Goal: Communication & Community: Answer question/provide support

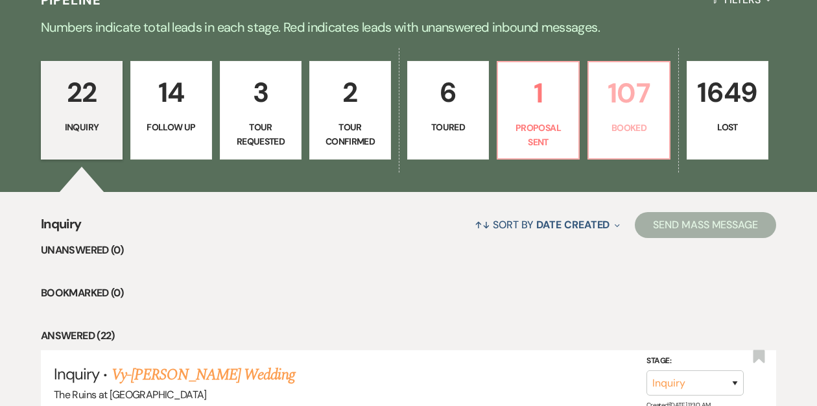
click at [632, 104] on p "107" at bounding box center [628, 92] width 65 height 43
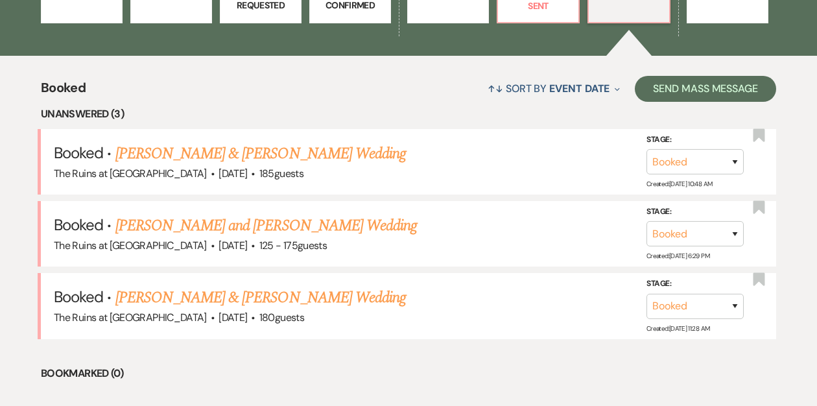
scroll to position [445, 0]
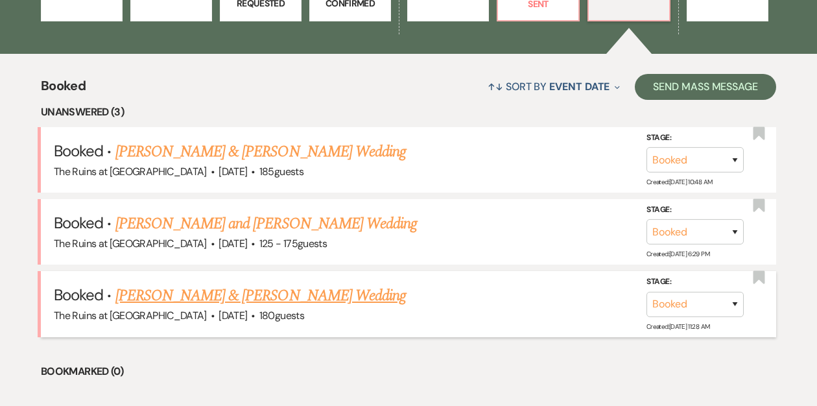
click at [213, 294] on link "[PERSON_NAME] & [PERSON_NAME] Wedding" at bounding box center [260, 295] width 290 height 23
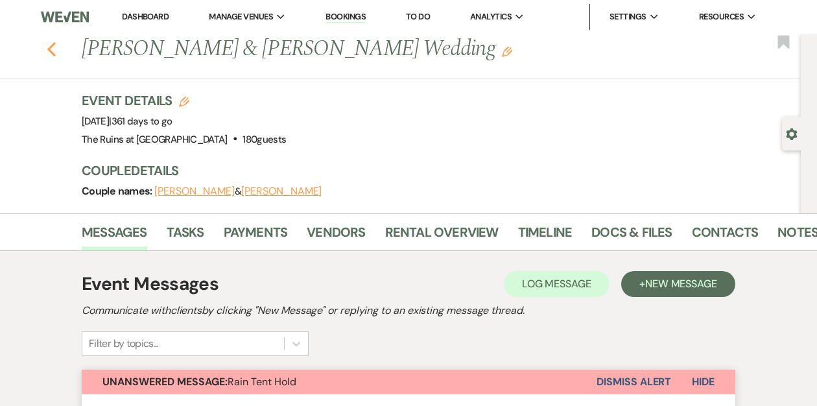
click at [49, 47] on use "button" at bounding box center [51, 49] width 8 height 14
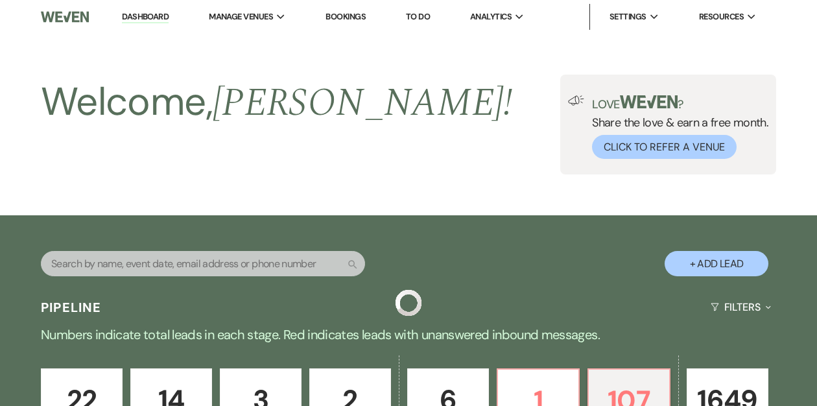
scroll to position [445, 0]
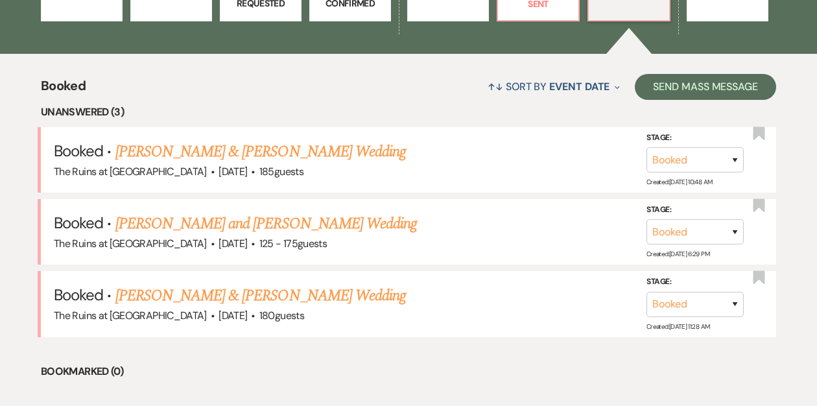
click at [217, 228] on link "[PERSON_NAME] and [PERSON_NAME] Wedding" at bounding box center [266, 223] width 302 height 23
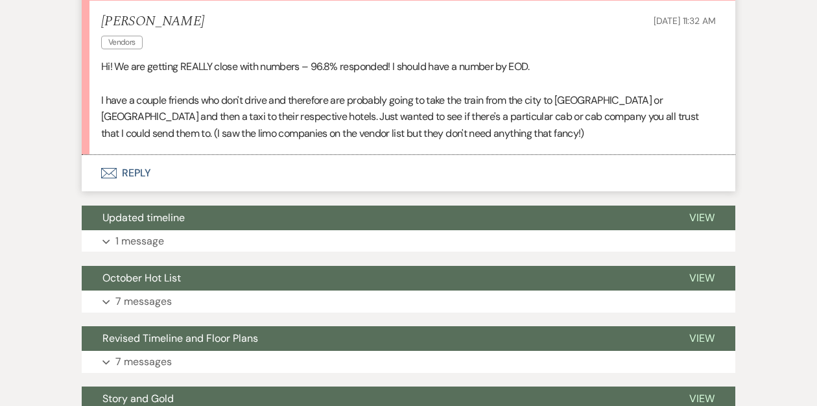
scroll to position [395, 0]
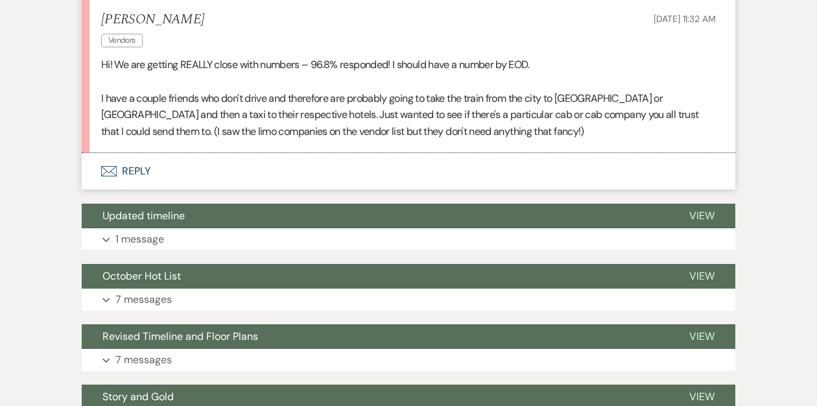
click at [132, 171] on button "Envelope Reply" at bounding box center [408, 171] width 653 height 36
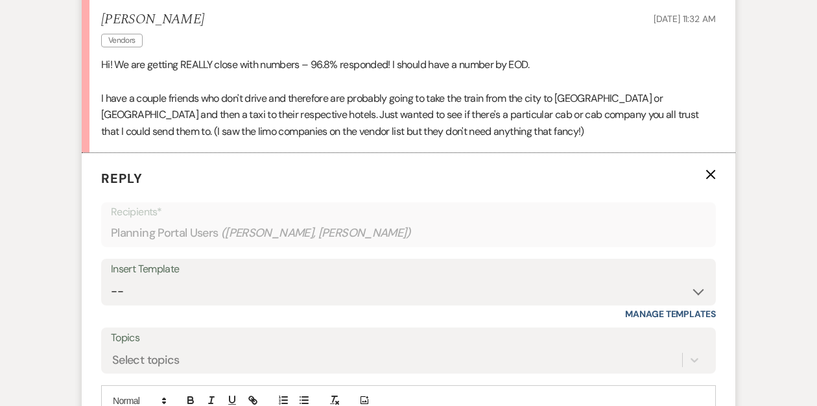
scroll to position [480, 0]
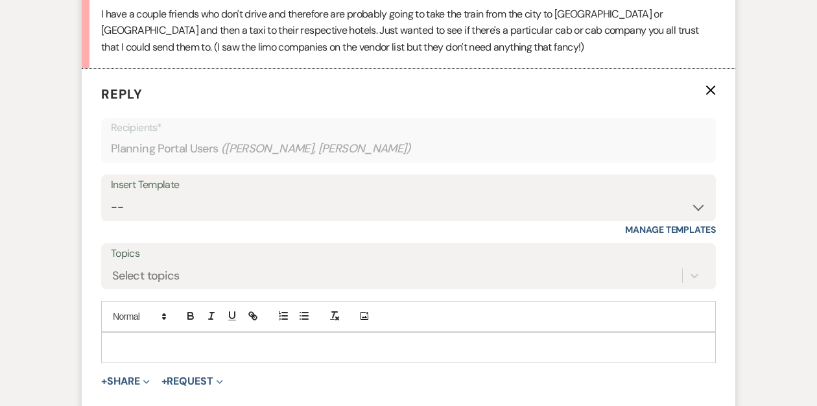
click at [137, 340] on p at bounding box center [408, 347] width 594 height 14
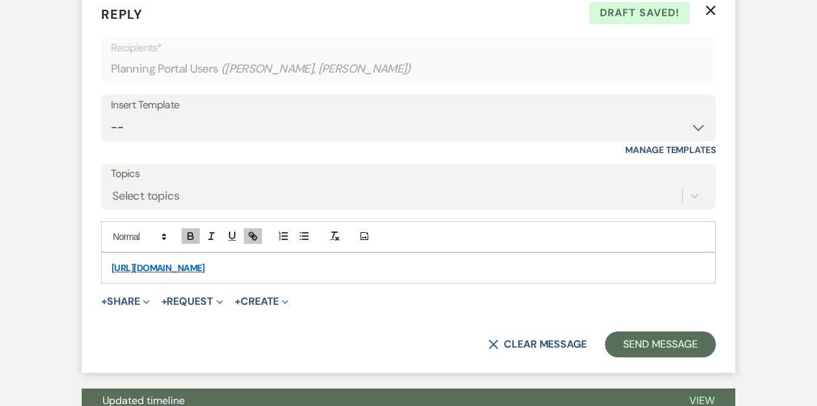
scroll to position [561, 0]
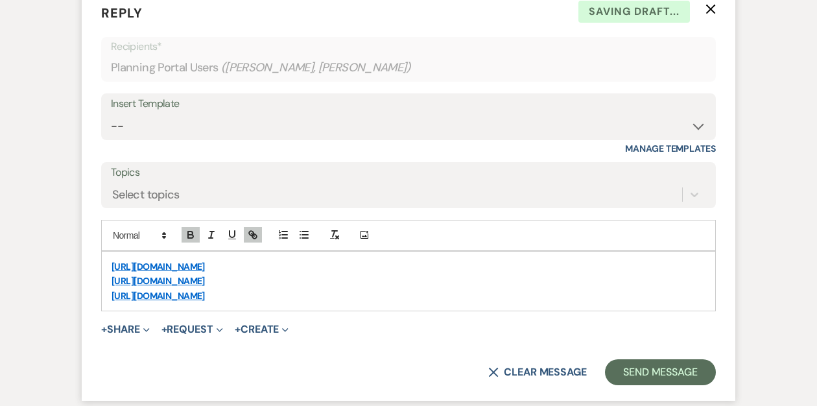
click at [111, 262] on link "https://www.hudsoncarservice.com/" at bounding box center [157, 267] width 93 height 12
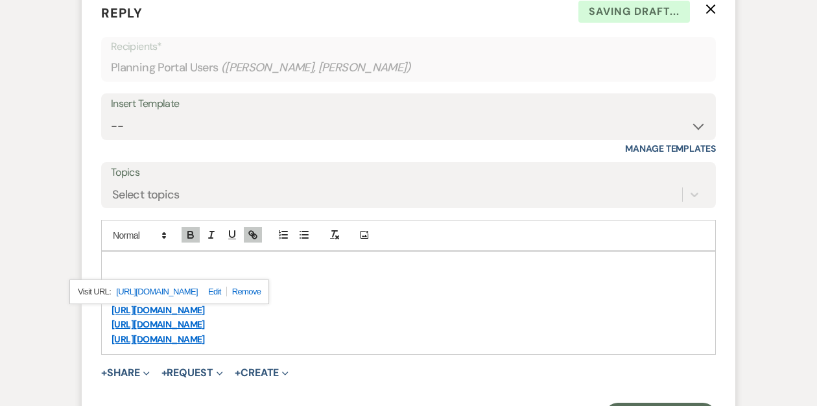
click at [145, 265] on p at bounding box center [408, 266] width 594 height 14
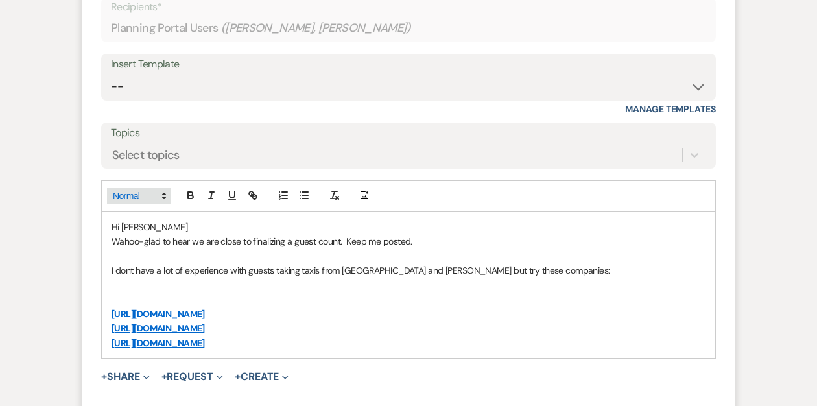
scroll to position [601, 0]
click at [433, 269] on p "I dont have a lot of experience with guests taking taxis from Albany and Hudson…" at bounding box center [408, 269] width 594 height 14
click at [145, 293] on p at bounding box center [408, 299] width 594 height 14
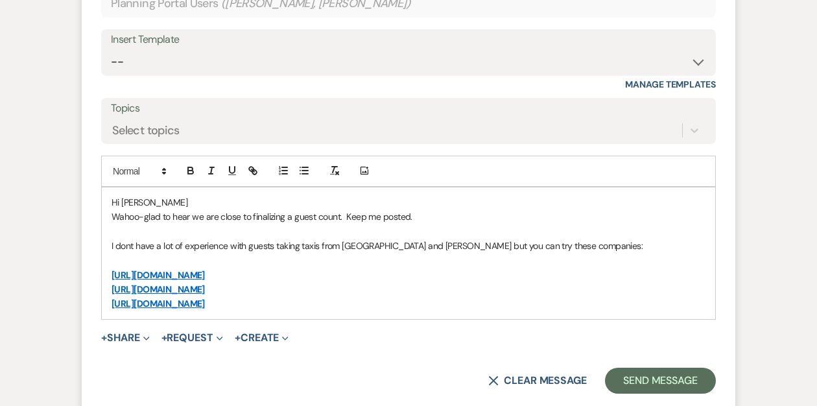
scroll to position [625, 0]
click at [578, 240] on p "I dont have a lot of experience with guests taking taxis from Albany and Hudson…" at bounding box center [408, 245] width 594 height 14
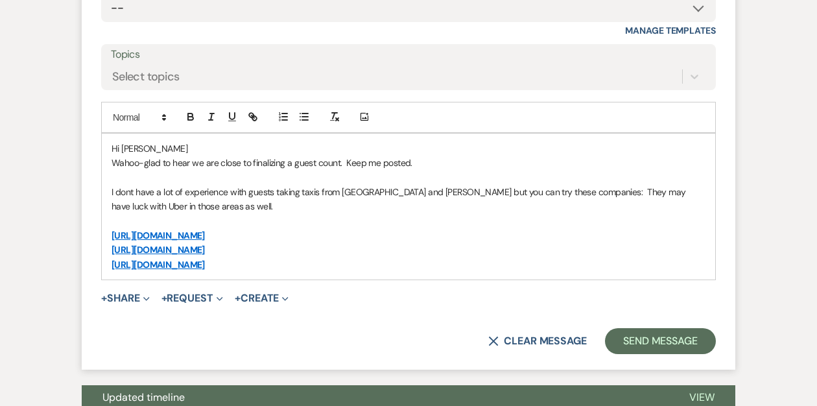
scroll to position [679, 0]
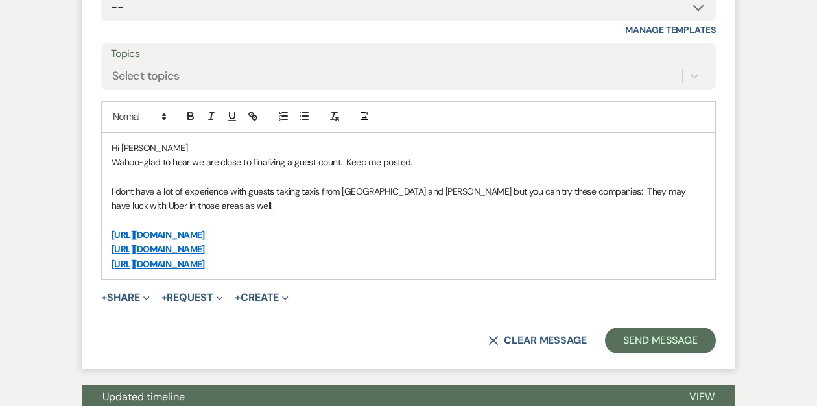
click at [288, 266] on p "https://albany-taxi-service.ny-biz.co/" at bounding box center [408, 264] width 594 height 14
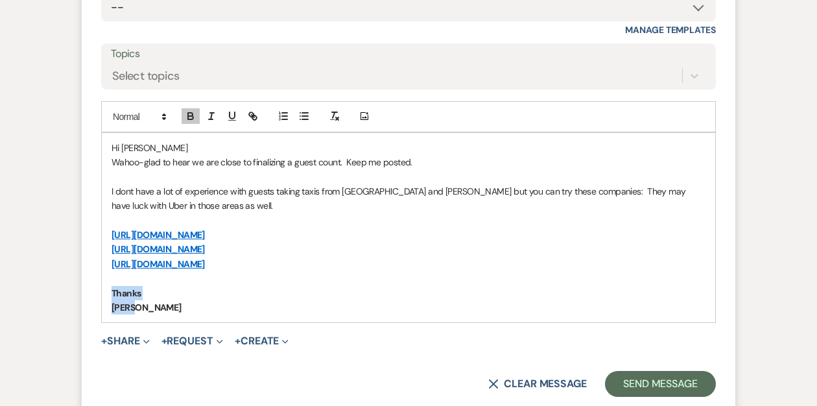
drag, startPoint x: 134, startPoint y: 308, endPoint x: 106, endPoint y: 296, distance: 31.3
click at [106, 296] on div "Hi Hannah Wahoo-glad to hear we are close to finalizing a guest count. Keep me …" at bounding box center [408, 228] width 613 height 190
click at [188, 113] on icon "button" at bounding box center [190, 114] width 5 height 3
click at [319, 277] on p at bounding box center [408, 278] width 594 height 14
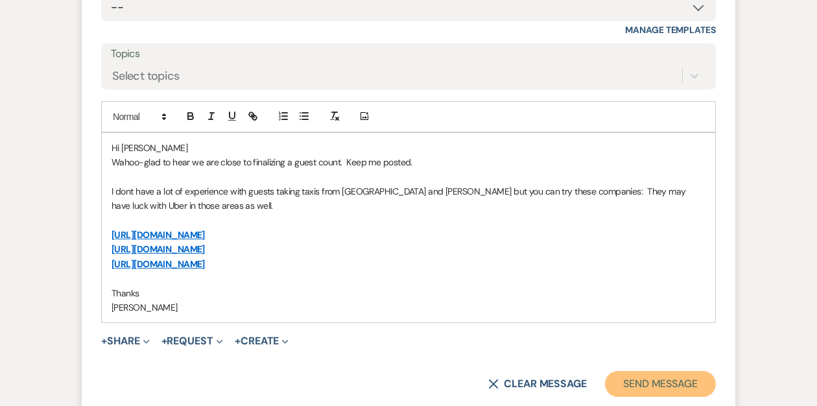
click at [643, 380] on button "Send Message" at bounding box center [660, 384] width 111 height 26
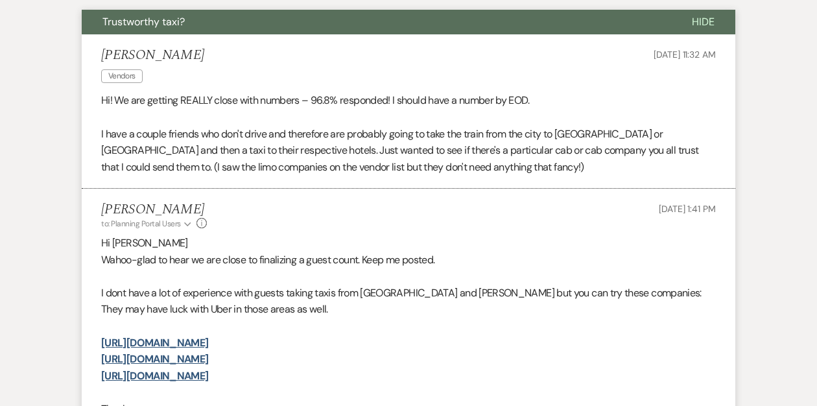
scroll to position [0, 0]
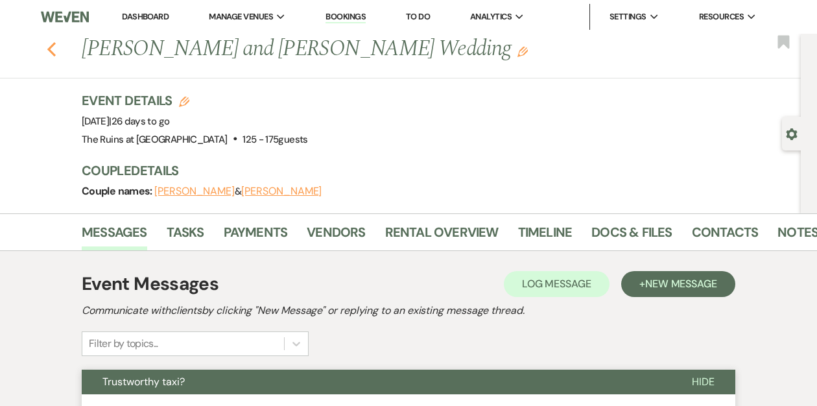
click at [51, 45] on use "button" at bounding box center [51, 49] width 8 height 14
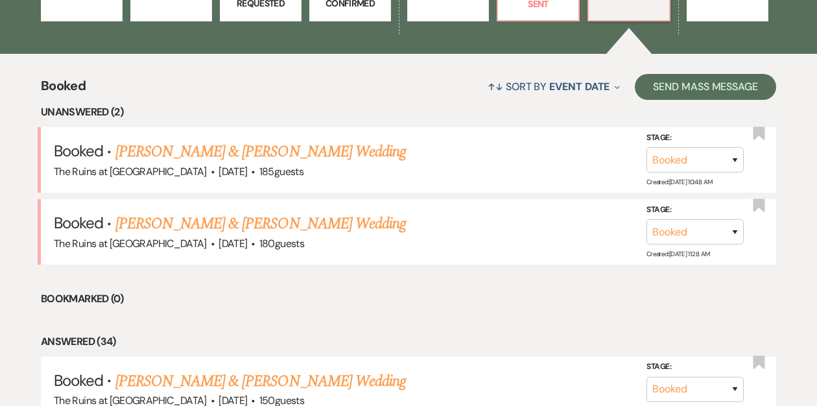
click at [222, 152] on link "[PERSON_NAME] & [PERSON_NAME] Wedding" at bounding box center [260, 151] width 290 height 23
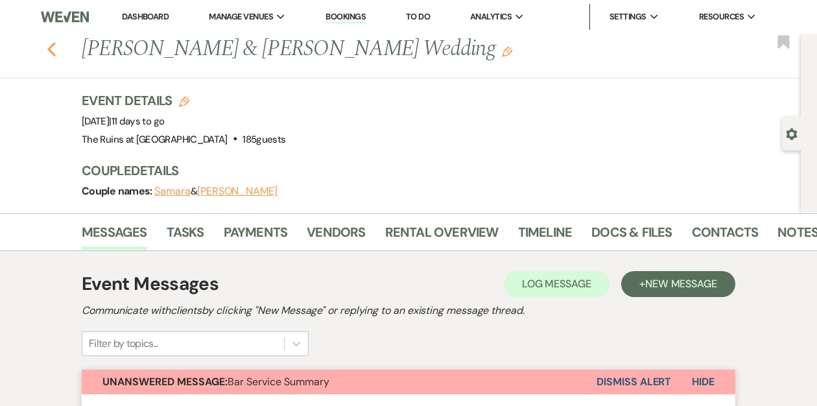
click at [51, 47] on use "button" at bounding box center [51, 49] width 8 height 14
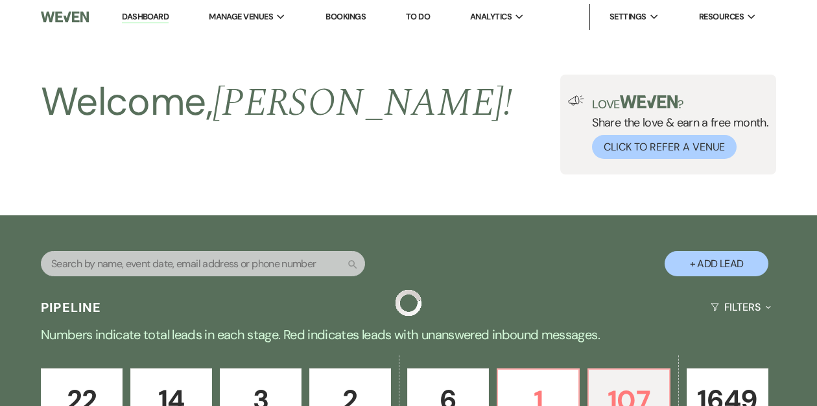
scroll to position [445, 0]
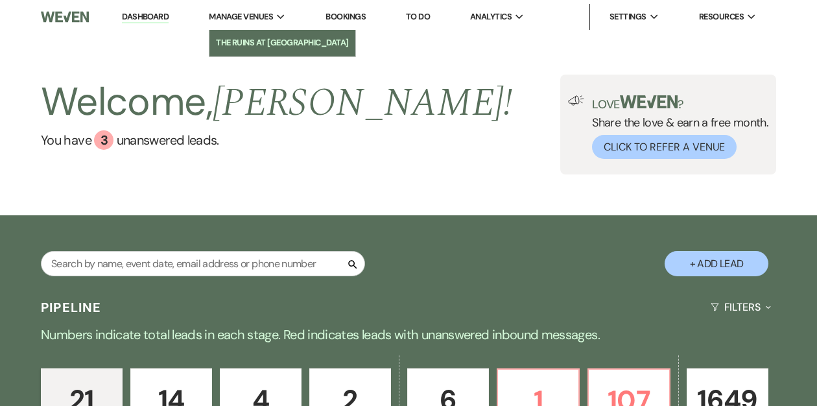
click at [254, 37] on li "The Ruins at [GEOGRAPHIC_DATA]" at bounding box center [282, 42] width 133 height 13
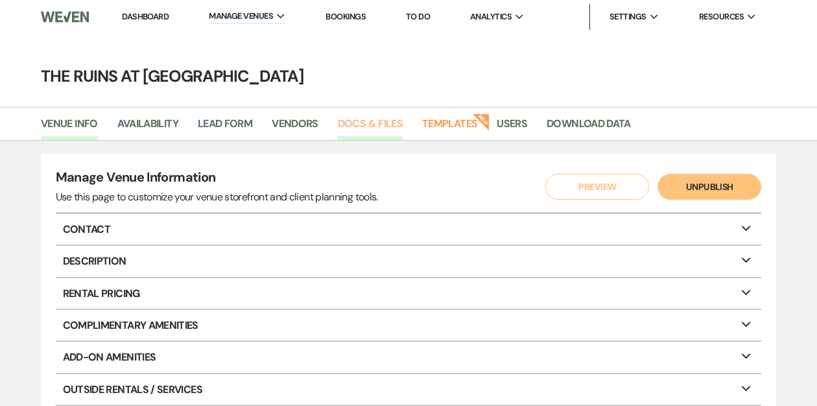
click at [353, 122] on link "Docs & Files" at bounding box center [370, 127] width 65 height 25
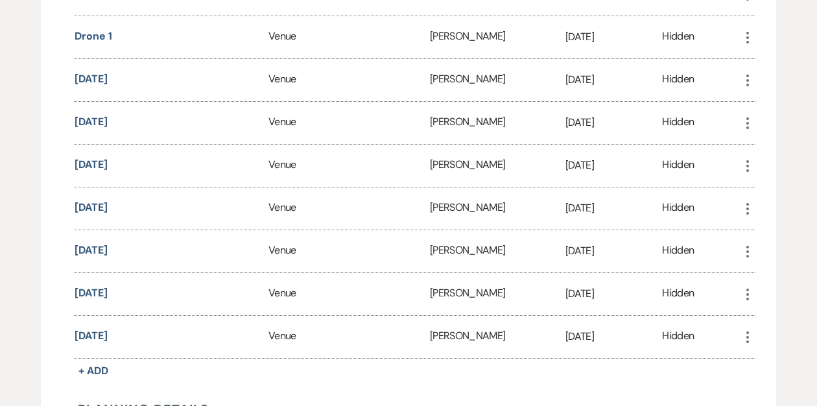
scroll to position [3144, 0]
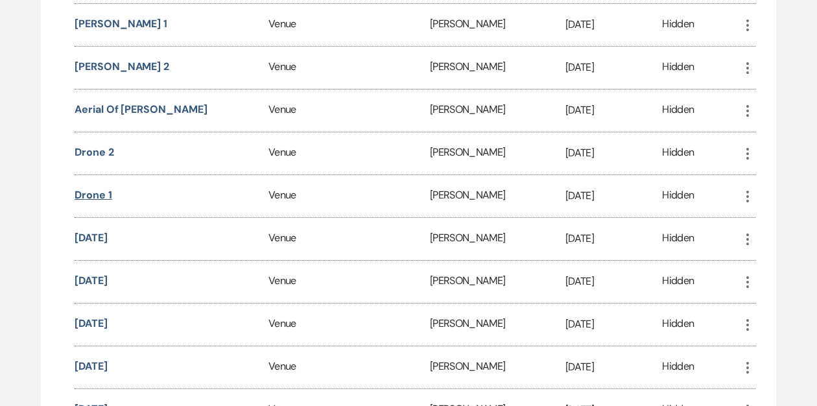
click at [99, 187] on button "Drone 1" at bounding box center [93, 195] width 37 height 16
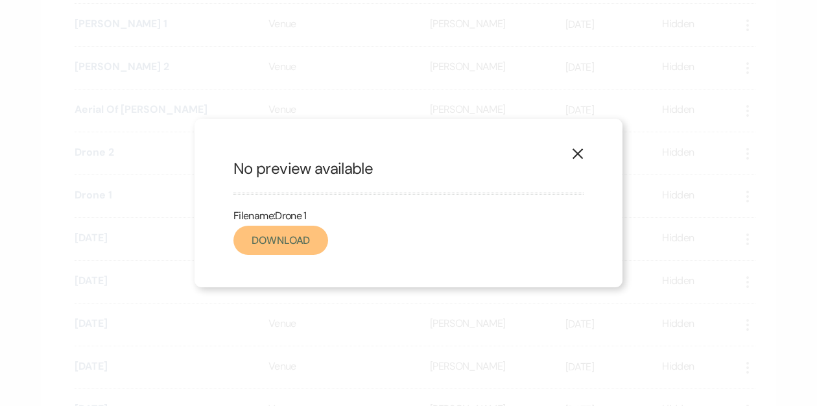
click at [282, 235] on link "Download" at bounding box center [280, 240] width 95 height 29
click at [579, 150] on icon "X" at bounding box center [578, 154] width 12 height 12
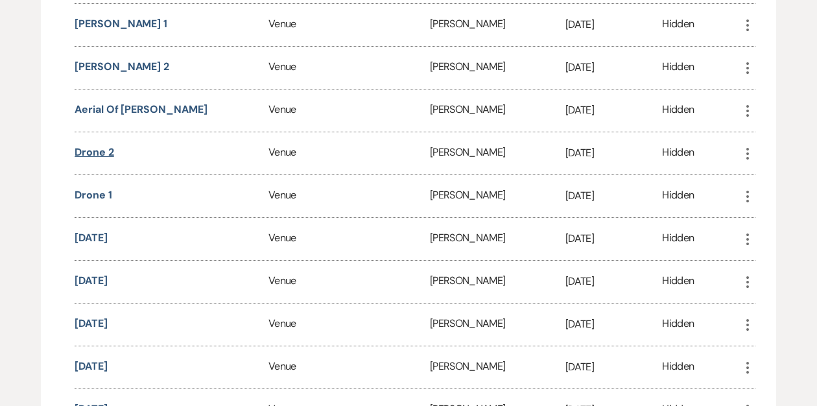
click at [97, 145] on button "Drone 2" at bounding box center [94, 153] width 39 height 16
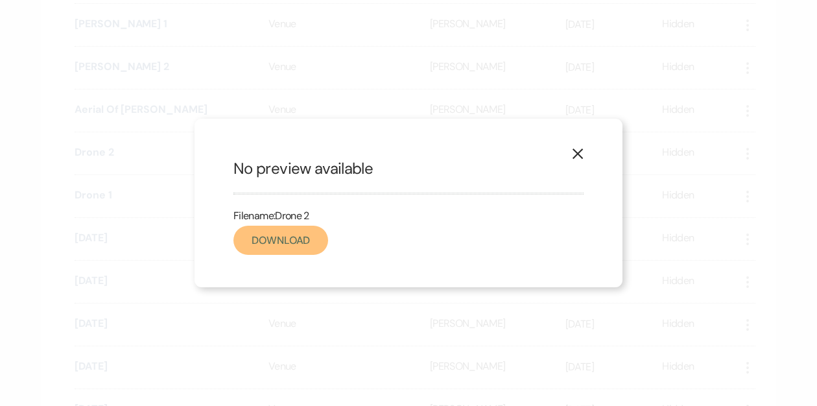
click at [277, 241] on link "Download" at bounding box center [280, 240] width 95 height 29
click at [574, 152] on icon "X" at bounding box center [578, 154] width 12 height 12
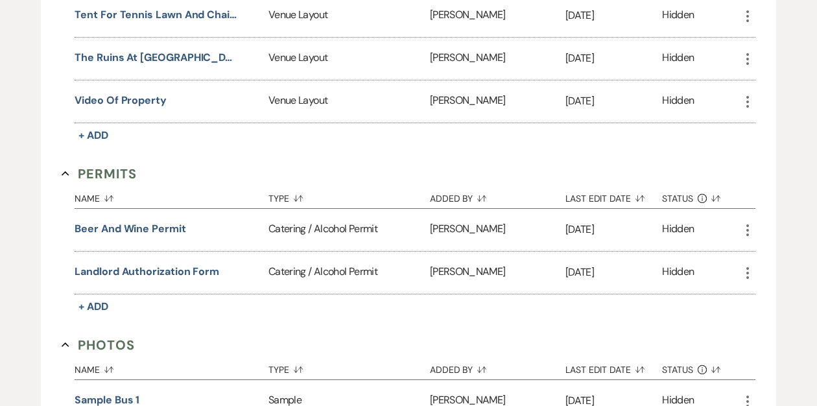
scroll to position [2332, 0]
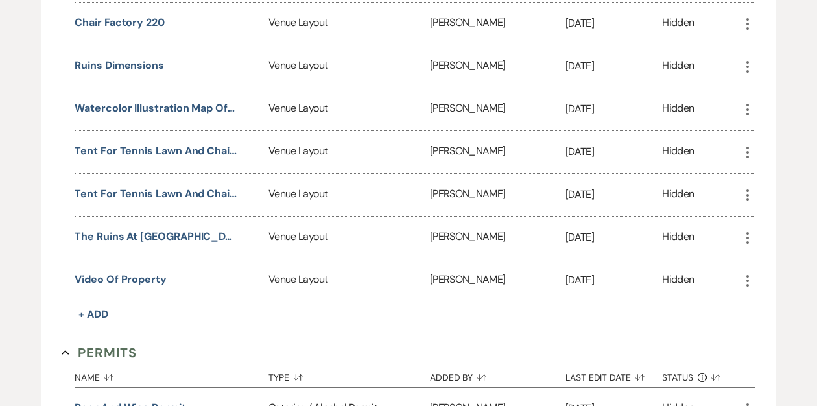
click at [168, 229] on button "The Ruins at [GEOGRAPHIC_DATA] Property Details" at bounding box center [156, 237] width 162 height 16
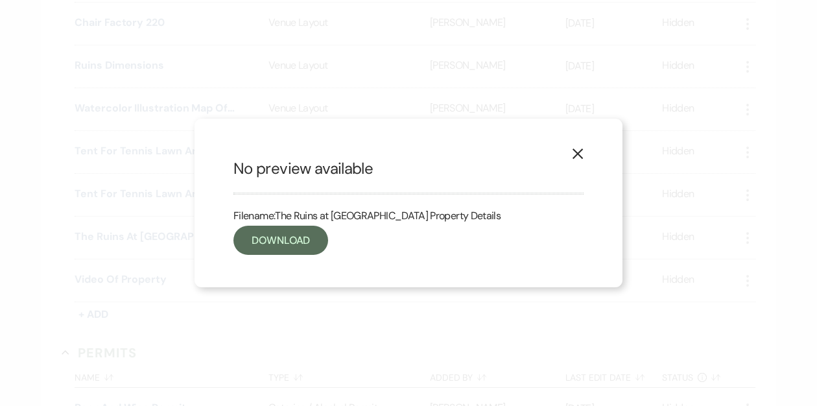
click at [578, 152] on icon "X" at bounding box center [578, 154] width 12 height 12
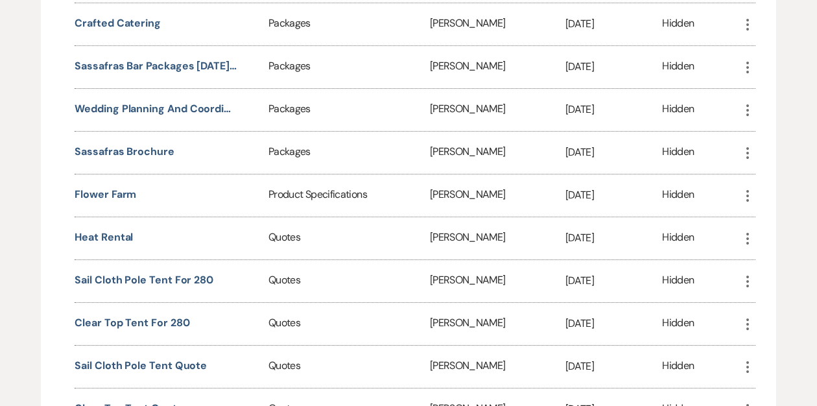
scroll to position [4776, 0]
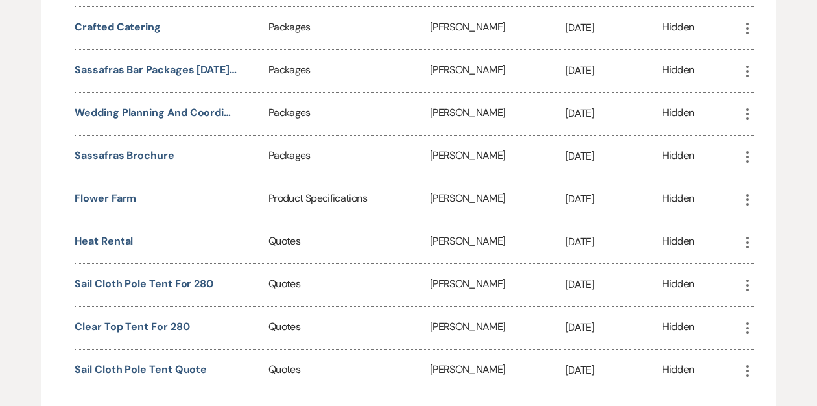
click at [126, 148] on button "Sassafras Brochure" at bounding box center [125, 156] width 100 height 16
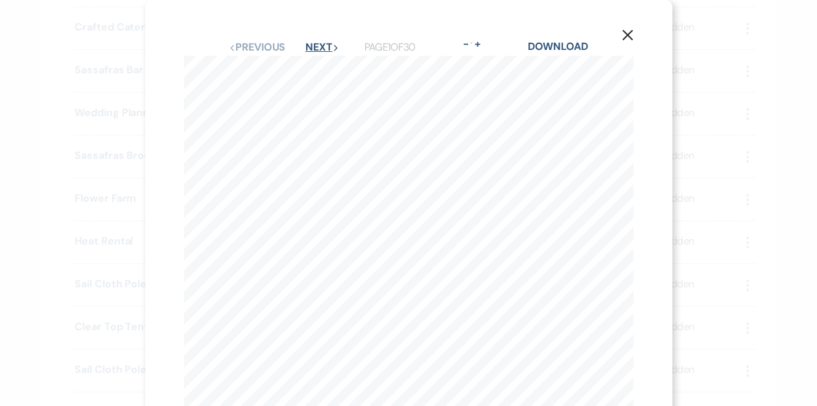
click at [319, 44] on button "Next Next" at bounding box center [322, 47] width 34 height 10
click at [312, 44] on button "Next Next" at bounding box center [322, 47] width 34 height 10
click at [311, 44] on button "Next Next" at bounding box center [322, 47] width 34 height 10
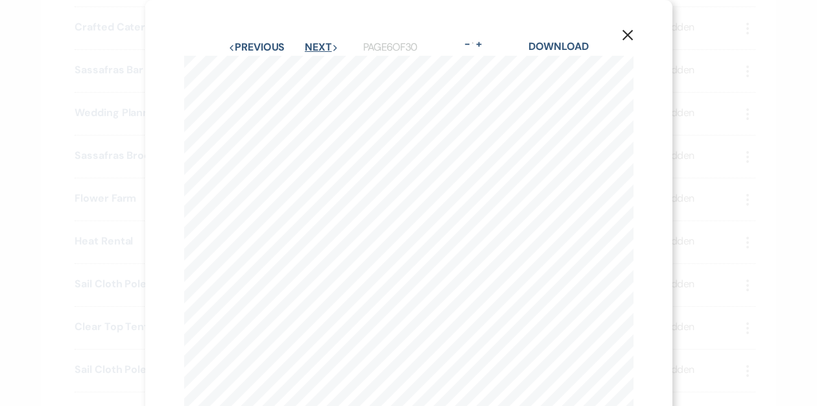
click at [311, 44] on button "Next Next" at bounding box center [322, 47] width 34 height 10
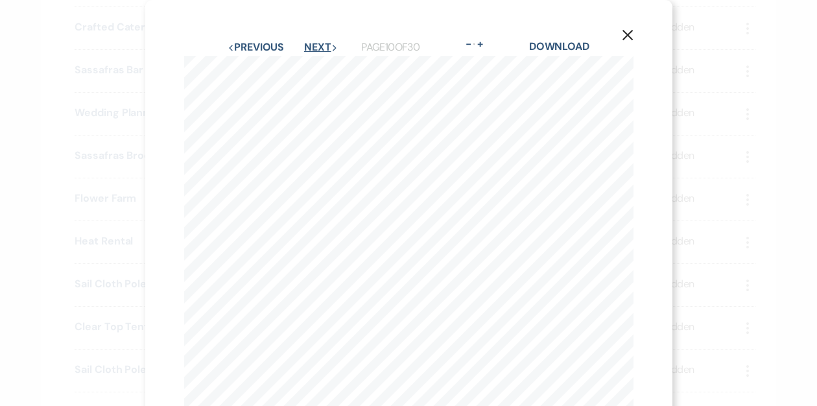
click at [312, 43] on button "Next Next" at bounding box center [321, 47] width 34 height 10
click at [627, 32] on icon "X" at bounding box center [627, 35] width 12 height 12
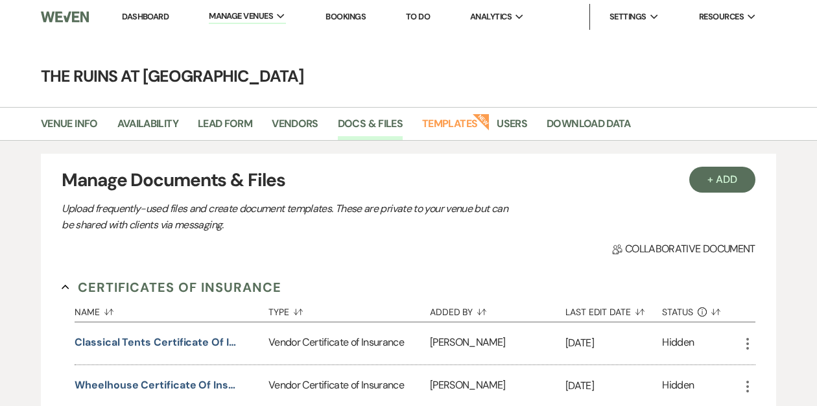
click at [138, 15] on link "Dashboard" at bounding box center [145, 16] width 47 height 11
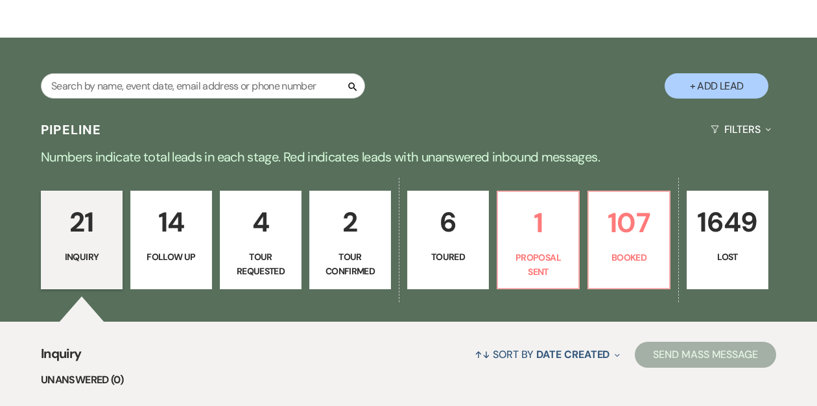
scroll to position [186, 0]
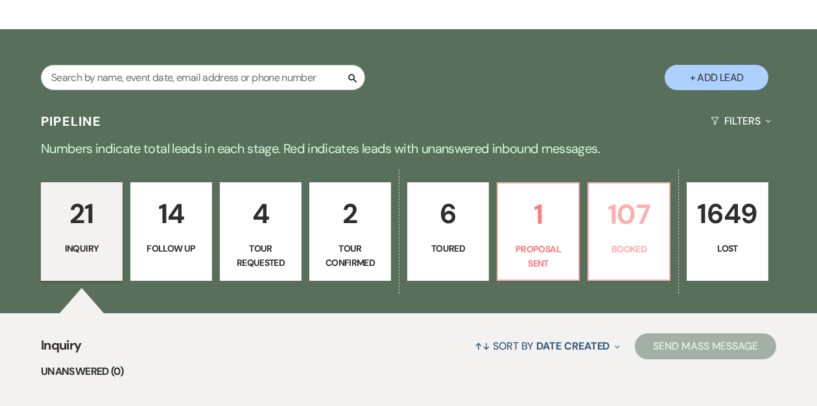
click at [619, 229] on p "107" at bounding box center [628, 213] width 65 height 43
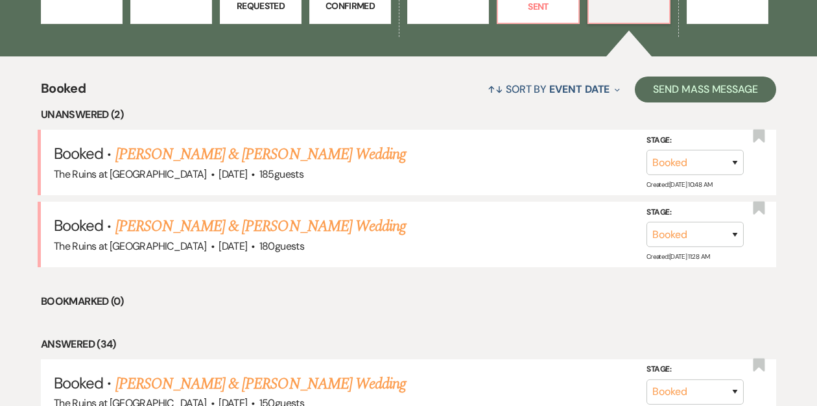
scroll to position [446, 0]
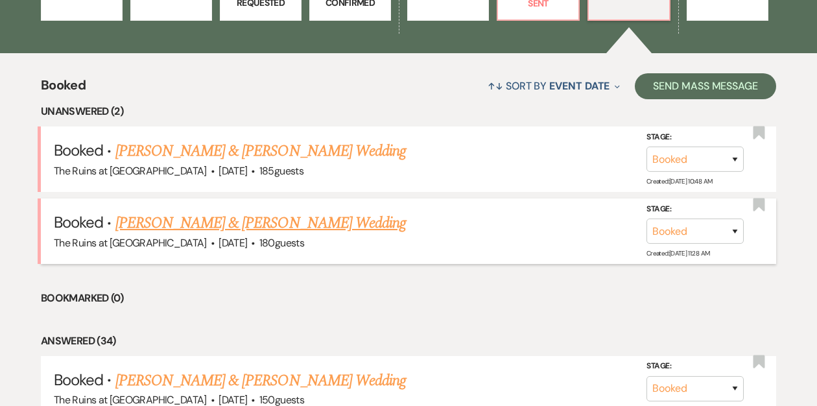
click at [259, 220] on link "[PERSON_NAME] & [PERSON_NAME] Wedding" at bounding box center [260, 222] width 290 height 23
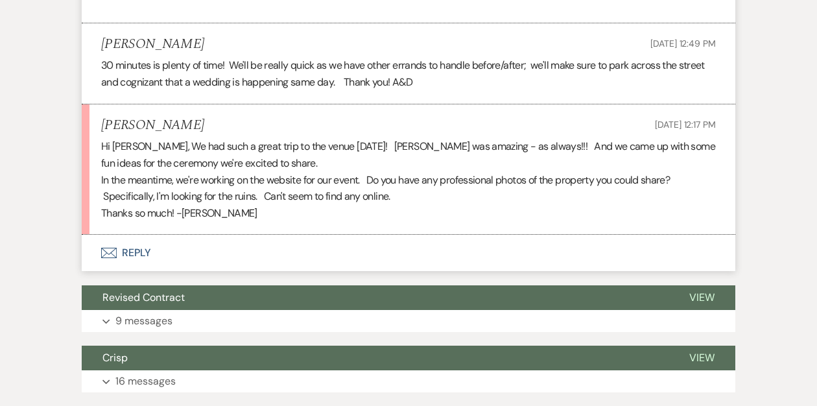
scroll to position [2324, 0]
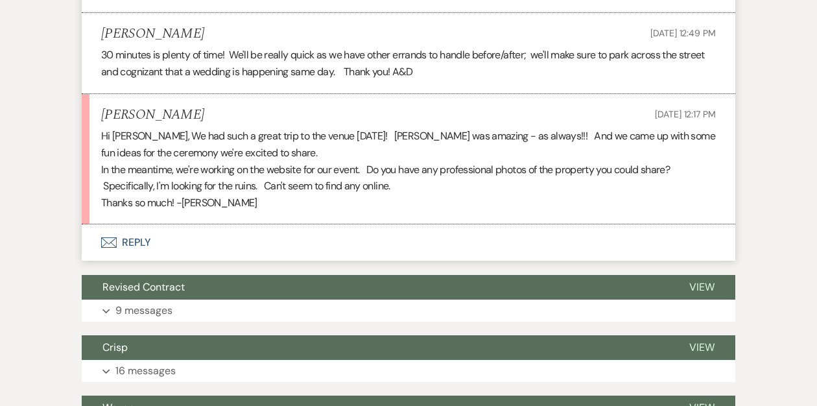
click at [132, 239] on button "Envelope Reply" at bounding box center [408, 242] width 653 height 36
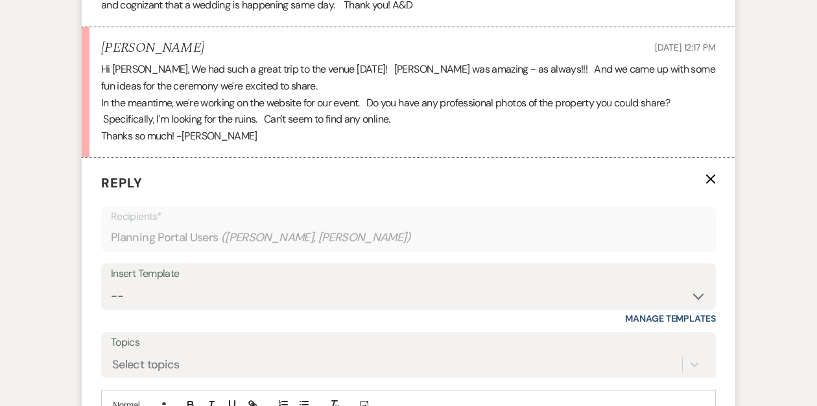
scroll to position [2479, 0]
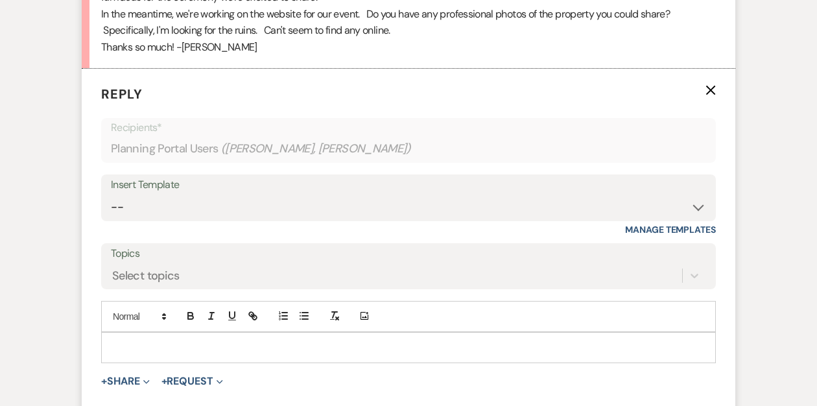
click at [130, 336] on div at bounding box center [408, 347] width 613 height 30
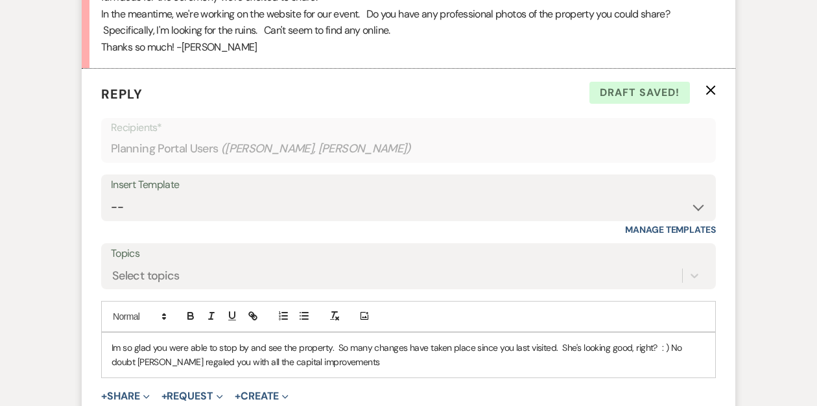
click at [208, 361] on p "Im so glad you were able to stop by and see the property. So many changes have …" at bounding box center [408, 354] width 594 height 29
click at [380, 362] on p "Im so glad you were able to stop by and see the property. So many changes have …" at bounding box center [408, 354] width 594 height 29
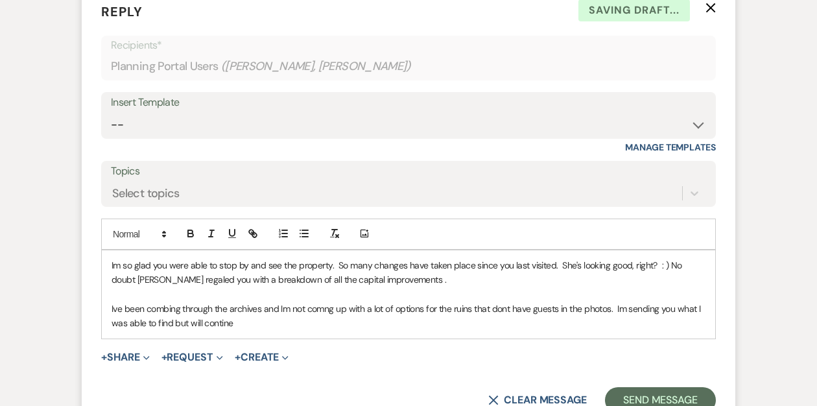
scroll to position [2564, 0]
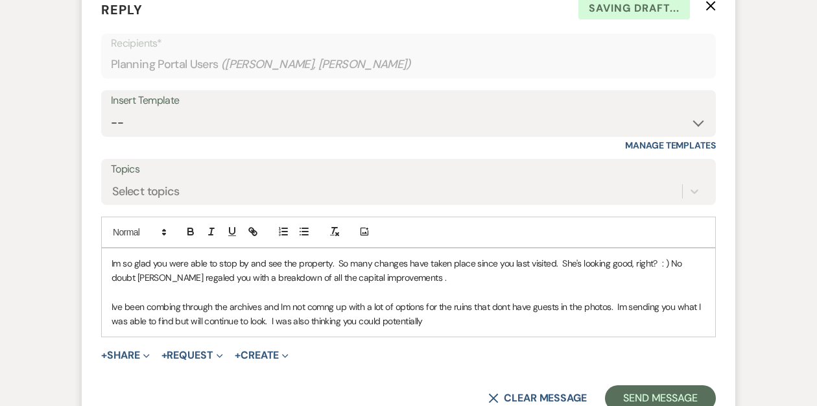
click at [324, 305] on p "Ive been combing through the archives and Im not comng up with a lot of options…" at bounding box center [408, 313] width 594 height 29
click at [435, 321] on p "Ive been combing through the archives and Im not coming up with a lot of option…" at bounding box center [408, 313] width 594 height 29
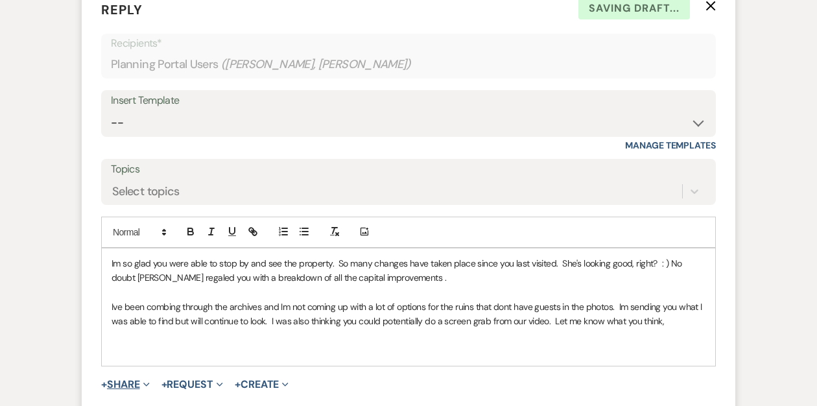
click at [139, 381] on button "+ Share Expand" at bounding box center [125, 384] width 49 height 10
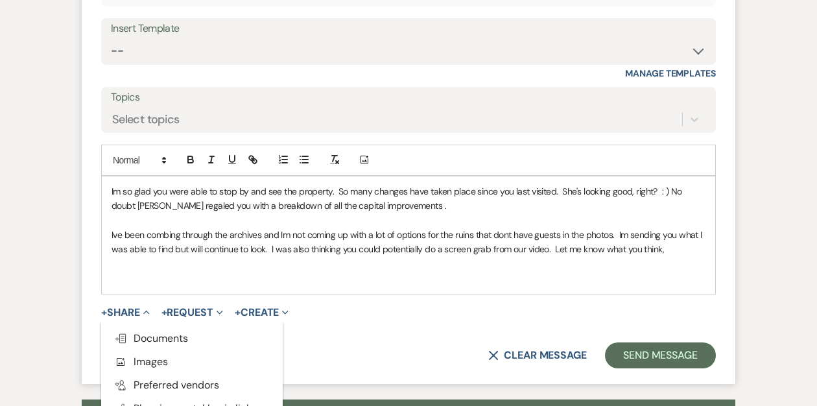
scroll to position [2649, 0]
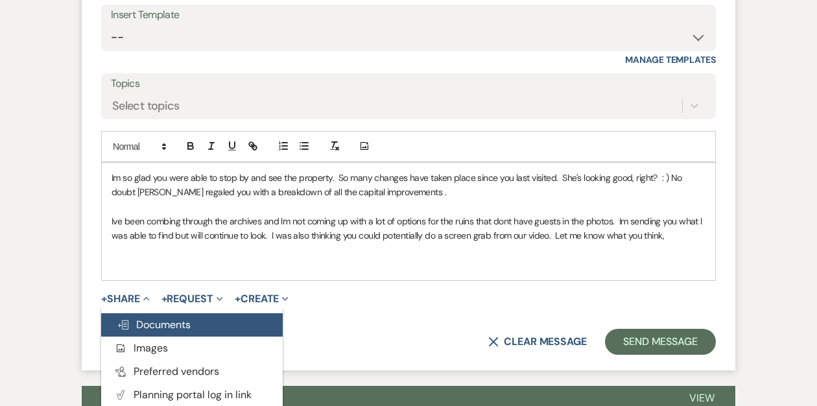
click at [172, 316] on button "Doc Upload Documents" at bounding box center [191, 324] width 181 height 23
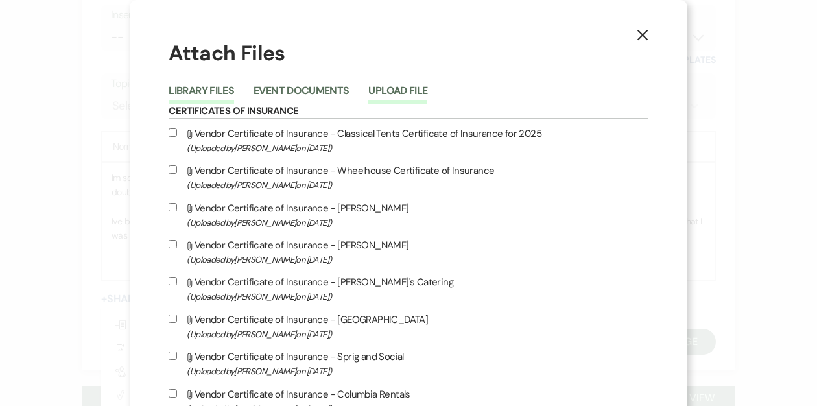
click at [427, 92] on button "Upload File" at bounding box center [397, 95] width 59 height 18
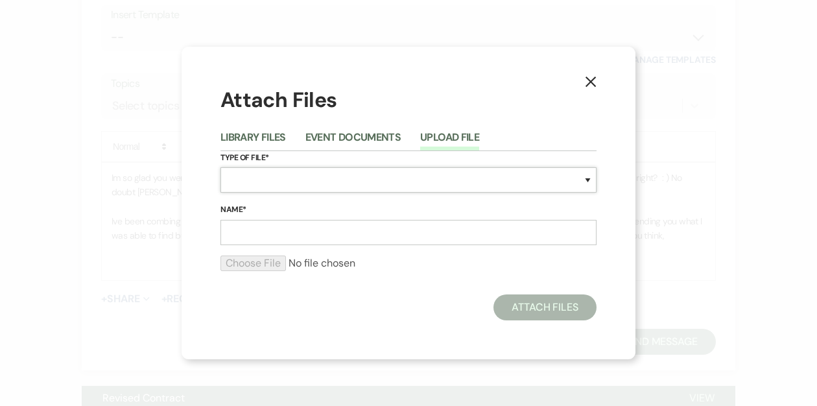
click at [367, 178] on select "Special Event Insurance Vendor Certificate of Insurance Contracts / Rental Agre…" at bounding box center [408, 179] width 376 height 25
select select "0"
click at [220, 167] on select "Special Event Insurance Vendor Certificate of Insurance Contracts / Rental Agre…" at bounding box center [408, 179] width 376 height 25
click at [261, 233] on input "Name*" at bounding box center [408, 232] width 376 height 25
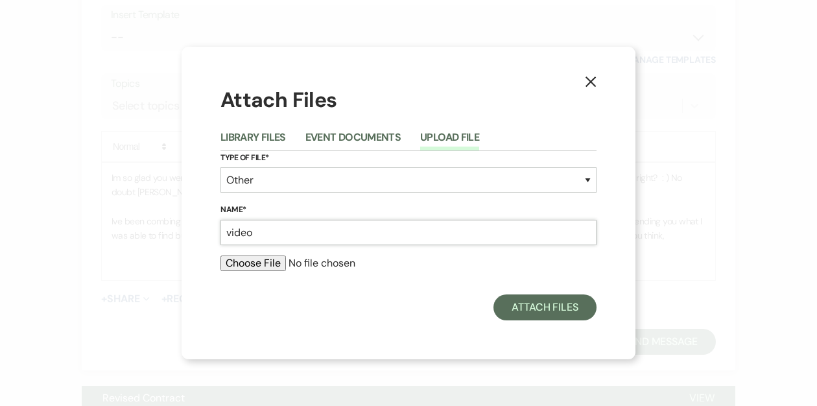
type input "video"
click at [262, 262] on input "file" at bounding box center [408, 263] width 376 height 16
type input "C:\fakepath\Sassafras Ruins 3.mp4"
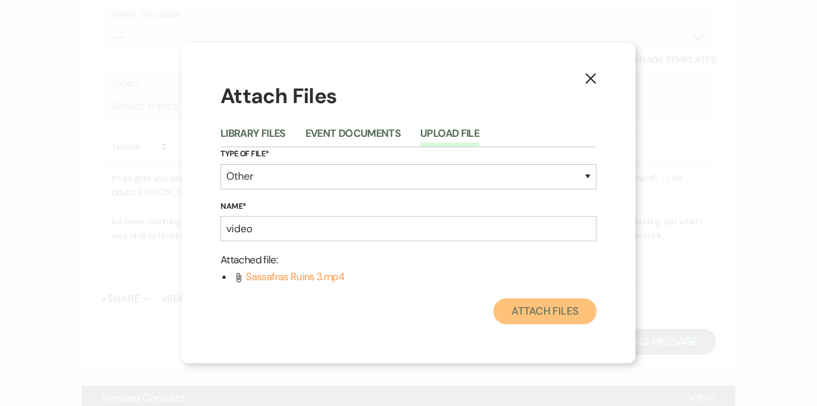
click at [522, 305] on button "Attach Files" at bounding box center [544, 311] width 103 height 26
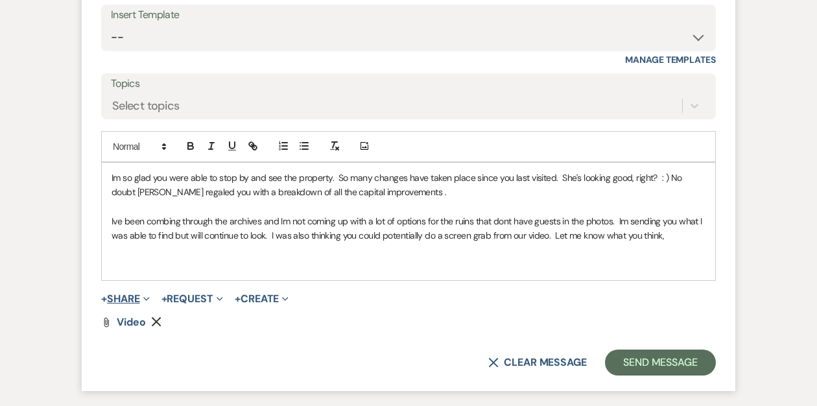
click at [137, 296] on button "+ Share Expand" at bounding box center [125, 299] width 49 height 10
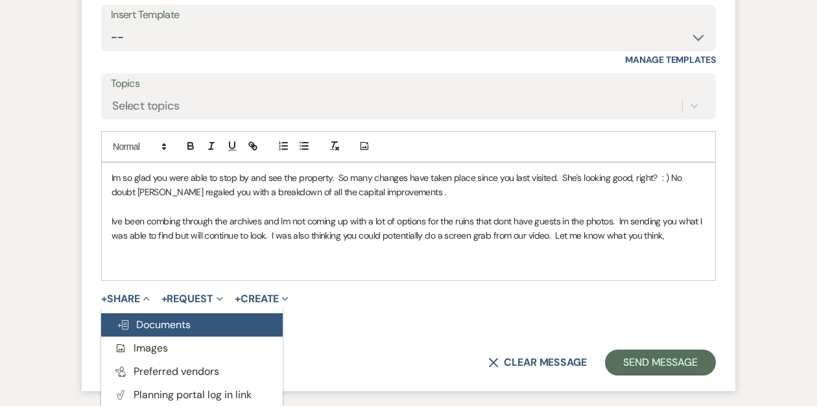
click at [148, 318] on span "Doc Upload Documents" at bounding box center [154, 325] width 74 height 14
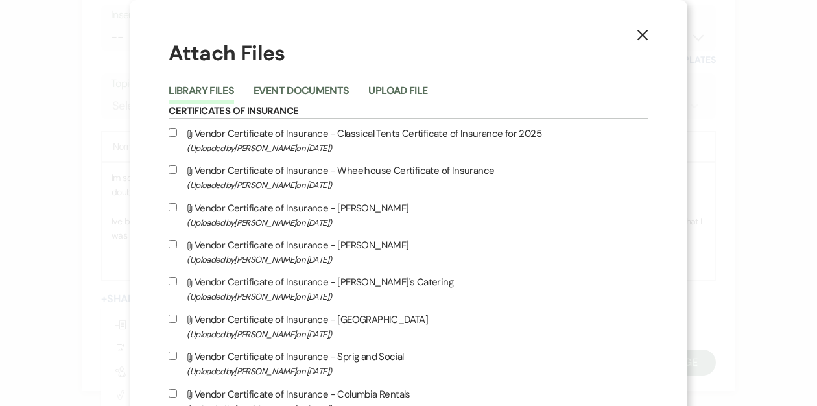
click at [441, 82] on li "Upload File" at bounding box center [407, 92] width 78 height 21
click at [427, 86] on button "Upload File" at bounding box center [397, 95] width 59 height 18
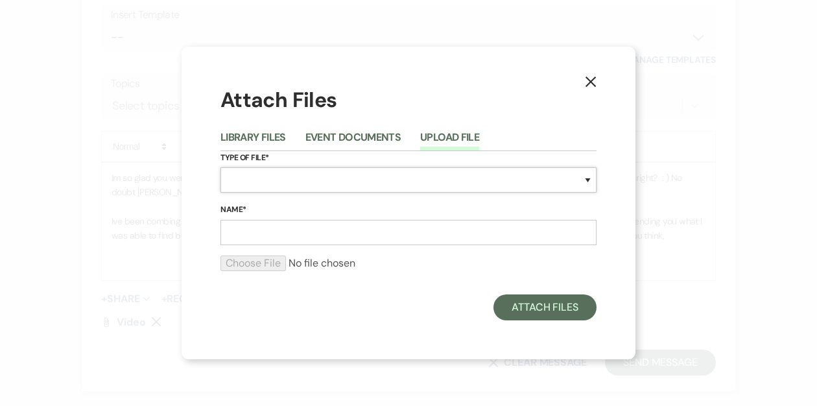
click at [281, 181] on select "Special Event Insurance Vendor Certificate of Insurance Contracts / Rental Agre…" at bounding box center [408, 179] width 376 height 25
select select "0"
click at [220, 167] on select "Special Event Insurance Vendor Certificate of Insurance Contracts / Rental Agre…" at bounding box center [408, 179] width 376 height 25
click at [259, 226] on input "Name*" at bounding box center [408, 232] width 376 height 25
type input "photo 1"
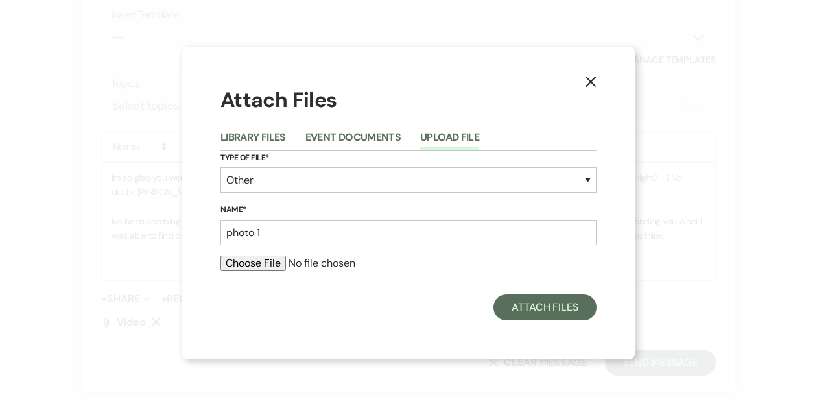
click at [248, 264] on input "file" at bounding box center [408, 263] width 376 height 16
type input "C:\fakepath\GHP_F_AMY+[PERSON_NAME]-AT-SASSAFRAS_WEDDING-1229.jpg"
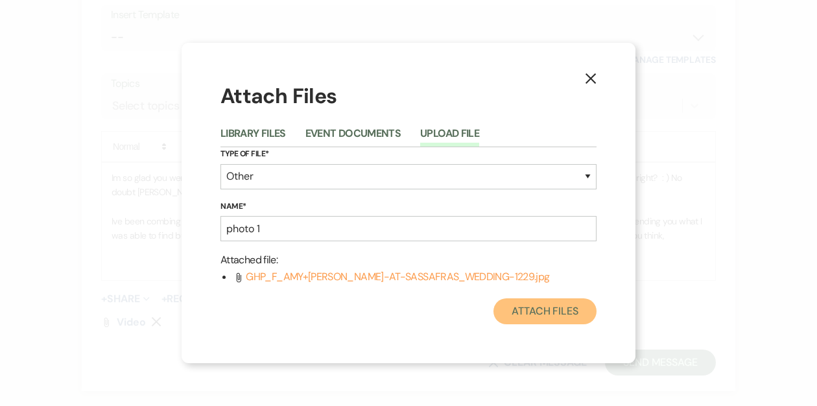
click at [530, 308] on button "Attach Files" at bounding box center [544, 311] width 103 height 26
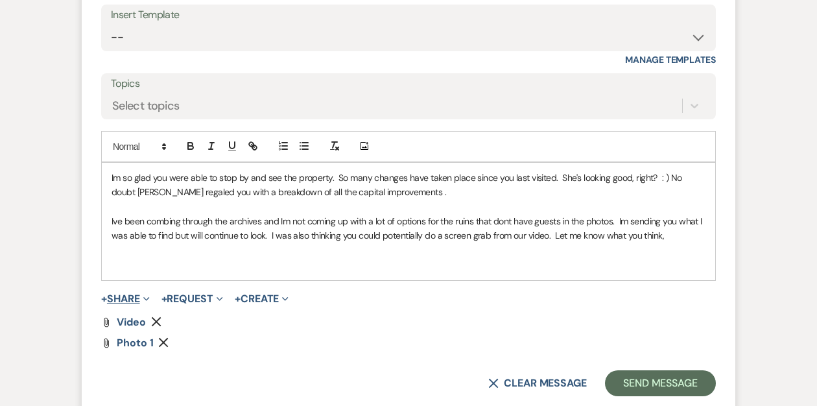
click at [131, 296] on button "+ Share Expand" at bounding box center [125, 299] width 49 height 10
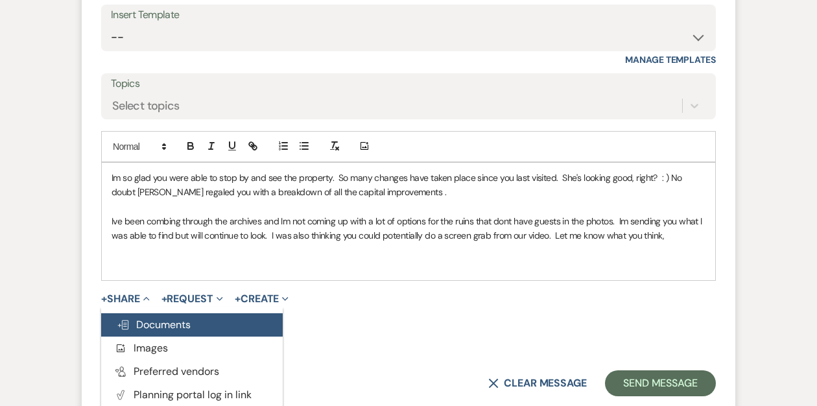
click at [172, 316] on button "Doc Upload Documents" at bounding box center [191, 324] width 181 height 23
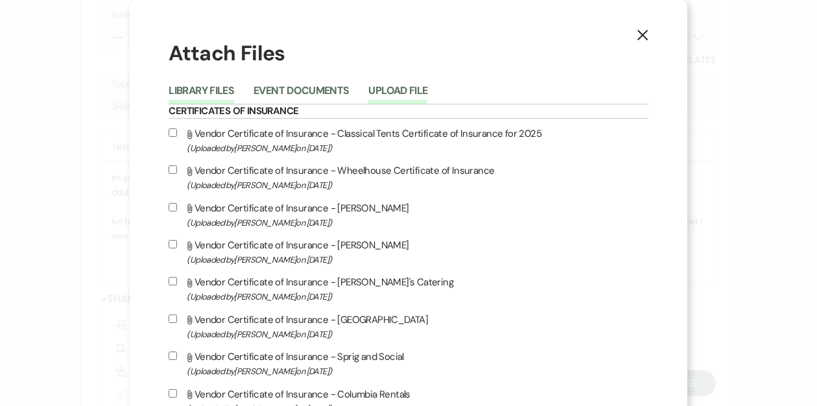
click at [427, 91] on button "Upload File" at bounding box center [397, 95] width 59 height 18
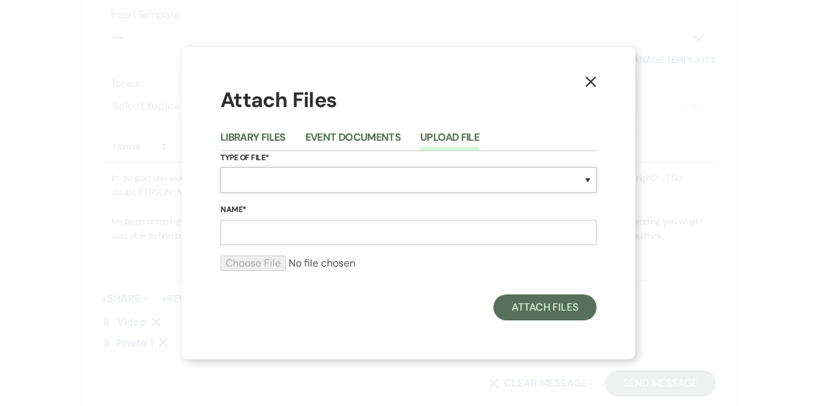
click at [349, 180] on select "Special Event Insurance Vendor Certificate of Insurance Contracts / Rental Agre…" at bounding box center [408, 179] width 376 height 25
select select "0"
click at [220, 167] on select "Special Event Insurance Vendor Certificate of Insurance Contracts / Rental Agre…" at bounding box center [408, 179] width 376 height 25
click at [291, 225] on input "Name*" at bounding box center [408, 232] width 376 height 25
type input "photo 2"
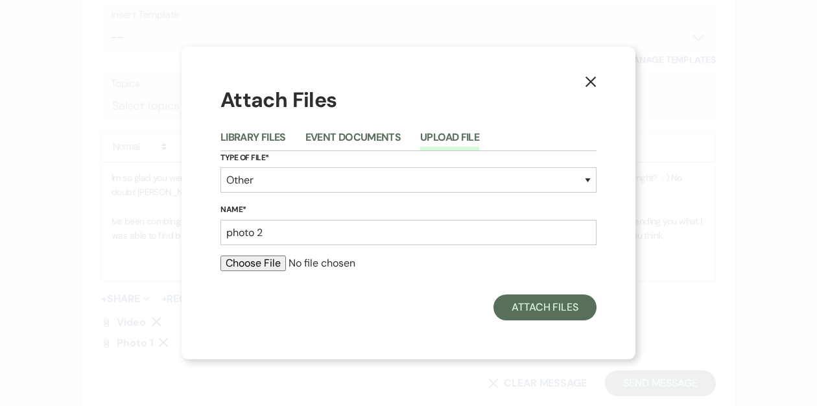
click at [263, 259] on input "file" at bounding box center [408, 263] width 376 height 16
type input "C:\fakepath\IMG_7653.heic"
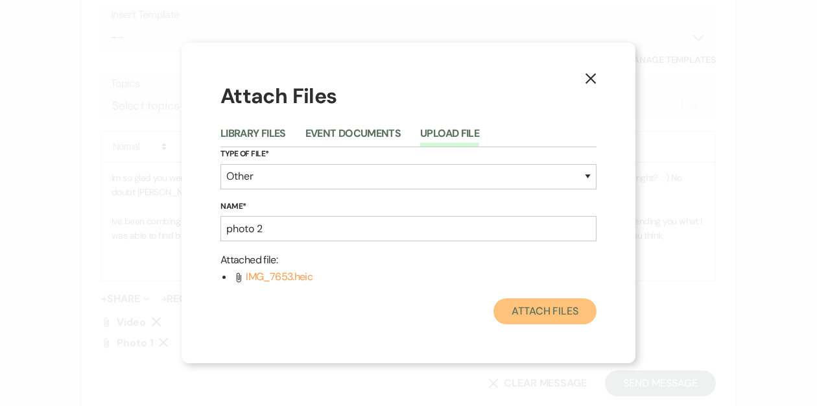
click at [520, 306] on button "Attach Files" at bounding box center [544, 311] width 103 height 26
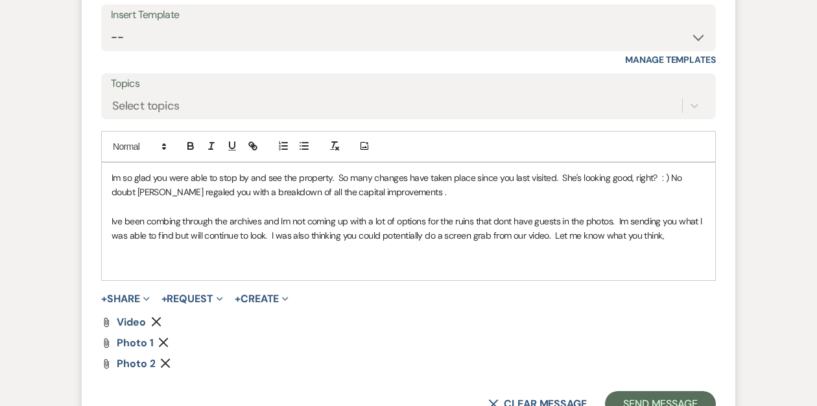
click at [110, 176] on div "Im so glad you were able to stop by and see the property. So many changes have …" at bounding box center [408, 221] width 613 height 117
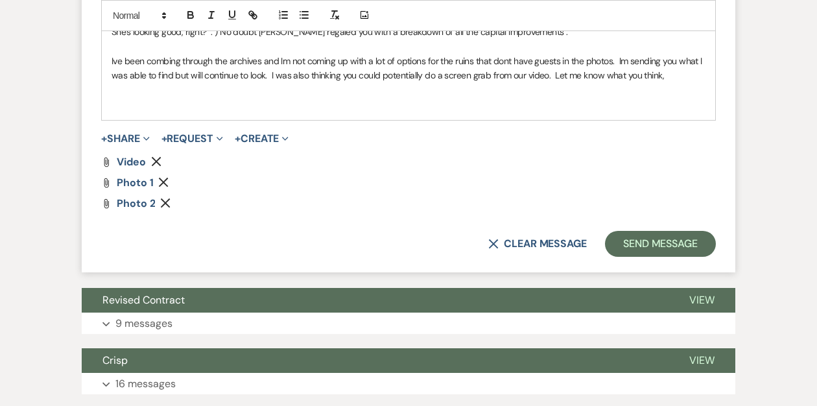
scroll to position [2753, 0]
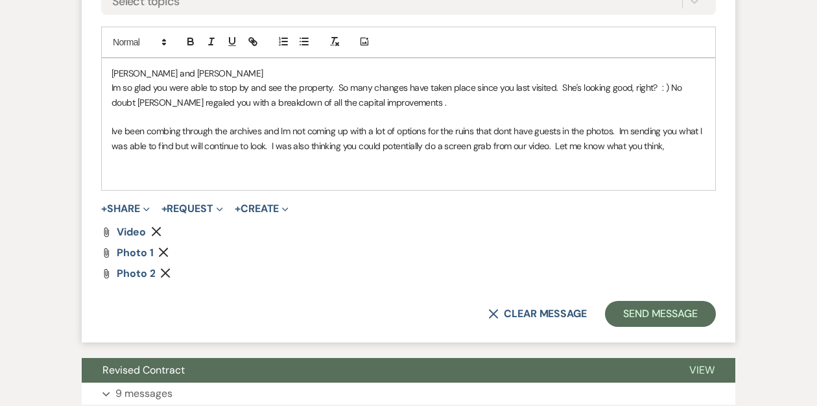
click at [183, 164] on p at bounding box center [408, 160] width 594 height 14
click at [136, 174] on p at bounding box center [408, 175] width 594 height 14
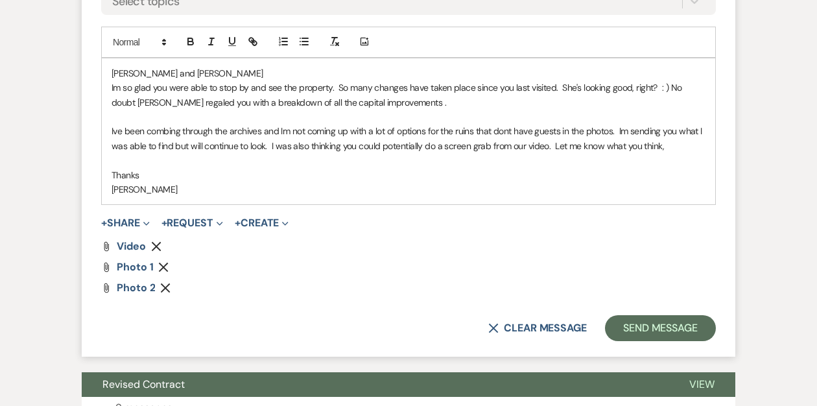
drag, startPoint x: 264, startPoint y: 146, endPoint x: 271, endPoint y: 143, distance: 7.0
click at [264, 146] on p "Ive been combing through the archives and Im not coming up with a lot of option…" at bounding box center [408, 138] width 594 height 29
click at [562, 145] on p "Ive been combing through the archives and Im not coming up with a lot of option…" at bounding box center [408, 138] width 594 height 29
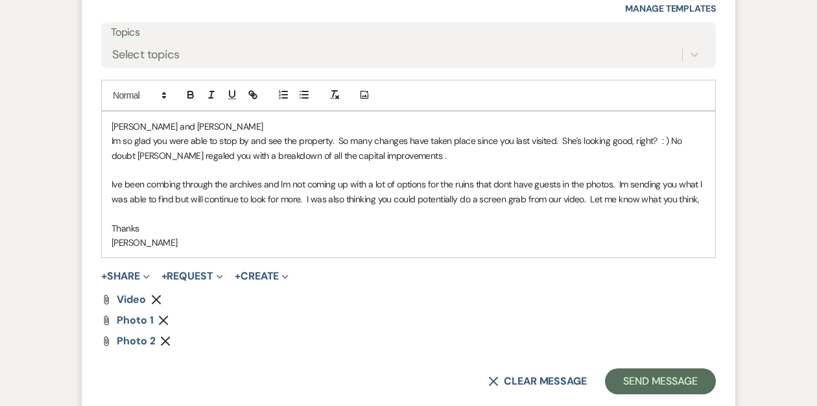
scroll to position [2777, 0]
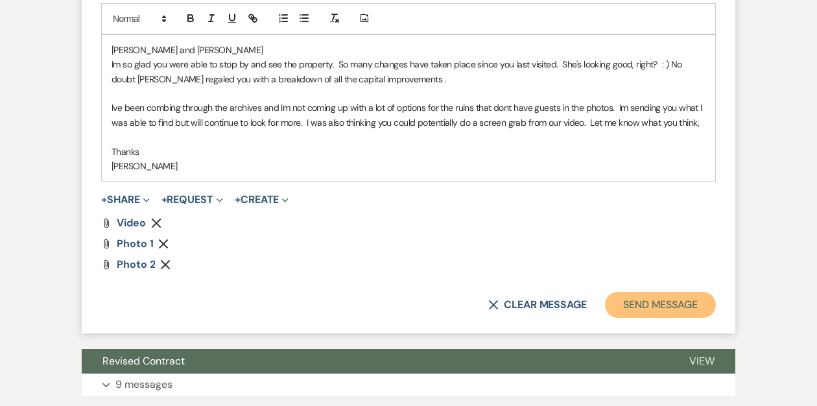
click at [631, 301] on button "Send Message" at bounding box center [660, 305] width 111 height 26
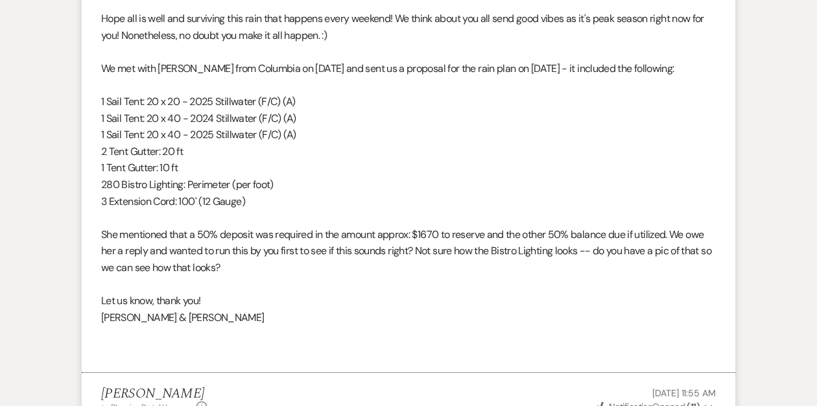
scroll to position [0, 0]
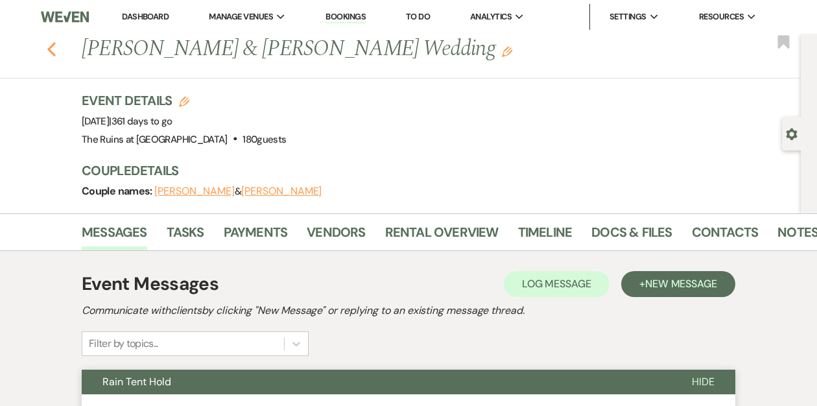
click at [51, 47] on use "button" at bounding box center [51, 49] width 8 height 14
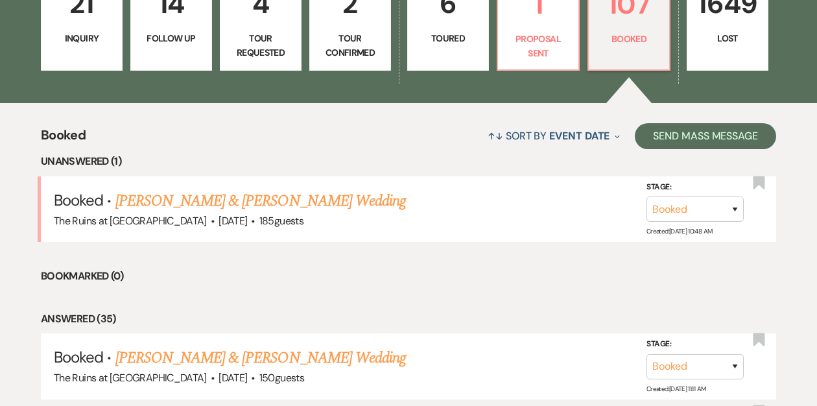
scroll to position [367, 0]
